Goal: Information Seeking & Learning: Check status

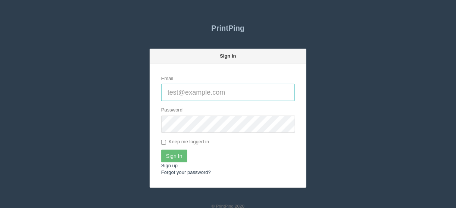
click at [170, 94] on input "Email" at bounding box center [228, 92] width 134 height 17
type input "[EMAIL_ADDRESS][DOMAIN_NAME]"
click at [174, 155] on input "Sign In" at bounding box center [174, 155] width 26 height 13
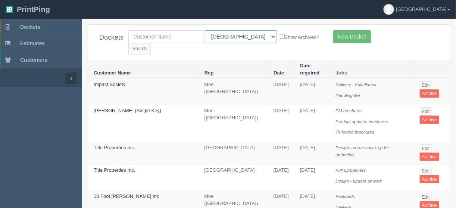
click at [238, 36] on select "All Users Ali Ali Test 1 Aly Amy Ankit Arif Brandon Dan France Greg Jim Mark Ma…" at bounding box center [241, 36] width 72 height 13
select select "11"
click at [205, 30] on select "All Users Ali Ali Test 1 Aly Amy Ankit Arif Brandon Dan France Greg Jim Mark Ma…" at bounding box center [241, 36] width 72 height 13
click at [151, 43] on input "Search" at bounding box center [139, 48] width 22 height 11
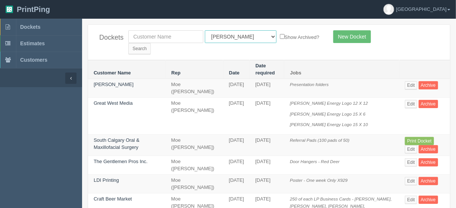
click at [238, 35] on select "All Users [PERSON_NAME] Test 1 [PERSON_NAME] [PERSON_NAME] [PERSON_NAME] France…" at bounding box center [241, 36] width 72 height 13
select select "14"
click at [205, 30] on select "All Users [PERSON_NAME] Test 1 [PERSON_NAME] [PERSON_NAME] [PERSON_NAME] France…" at bounding box center [241, 36] width 72 height 13
click at [151, 43] on input "Search" at bounding box center [139, 48] width 22 height 11
